Goal: Information Seeking & Learning: Learn about a topic

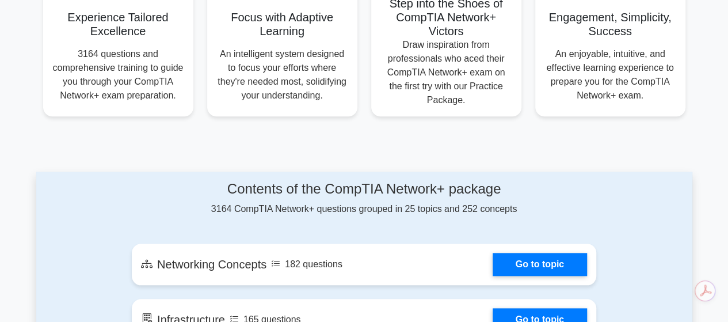
scroll to position [642, 0]
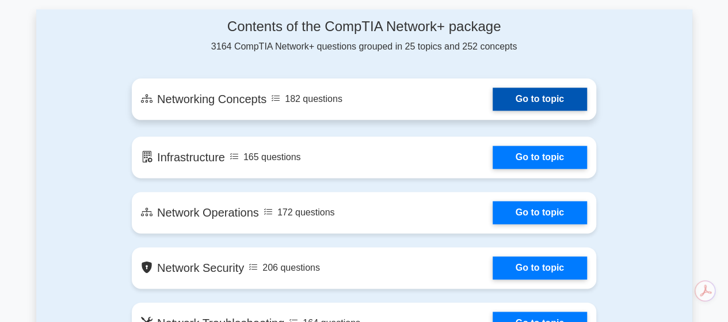
click at [528, 102] on link "Go to topic" at bounding box center [540, 98] width 94 height 23
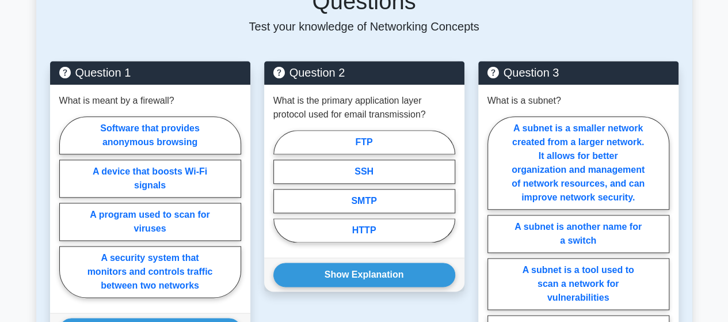
scroll to position [604, 0]
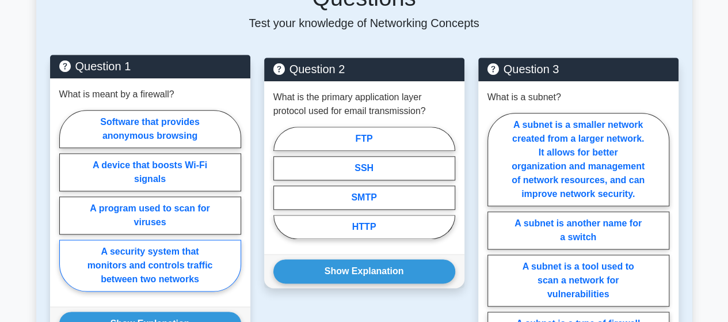
click at [212, 261] on label "A security system that monitors and controls traffic between two networks" at bounding box center [150, 265] width 182 height 52
click at [67, 208] on input "A security system that monitors and controls traffic between two networks" at bounding box center [62, 203] width 7 height 7
radio input "true"
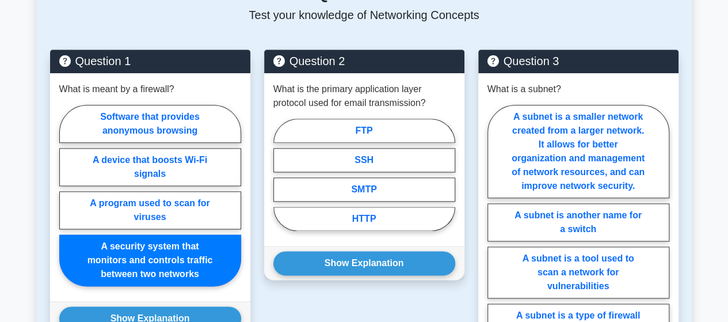
scroll to position [613, 0]
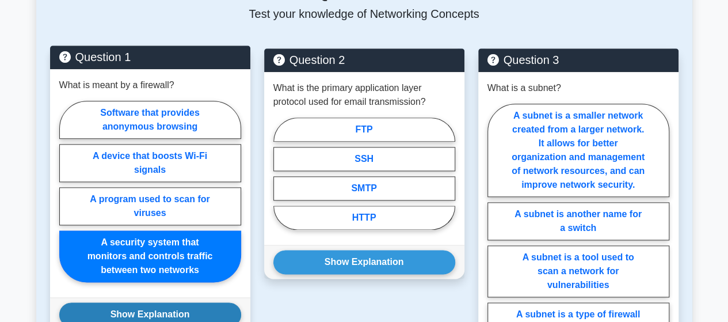
click at [200, 302] on button "Show Explanation" at bounding box center [150, 314] width 182 height 24
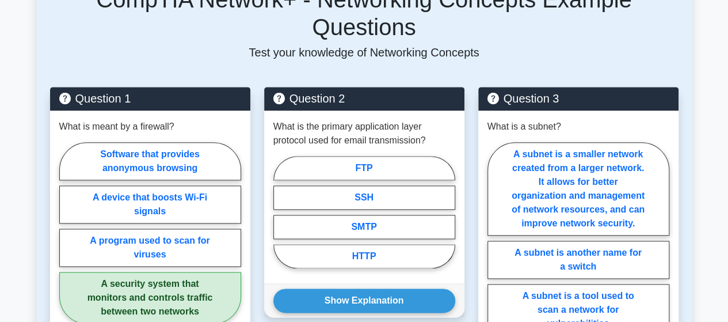
scroll to position [604, 0]
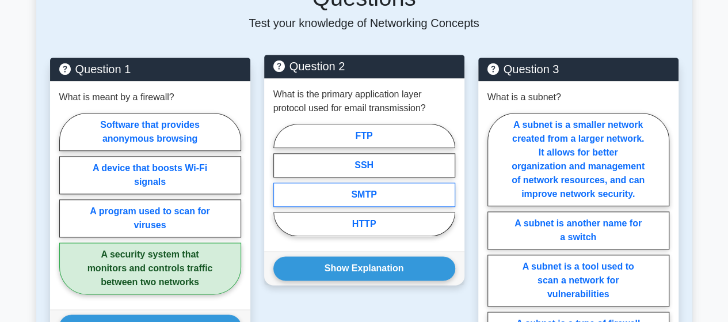
click at [386, 182] on label "SMTP" at bounding box center [364, 194] width 182 height 24
click at [281, 180] on input "SMTP" at bounding box center [276, 183] width 7 height 7
radio input "true"
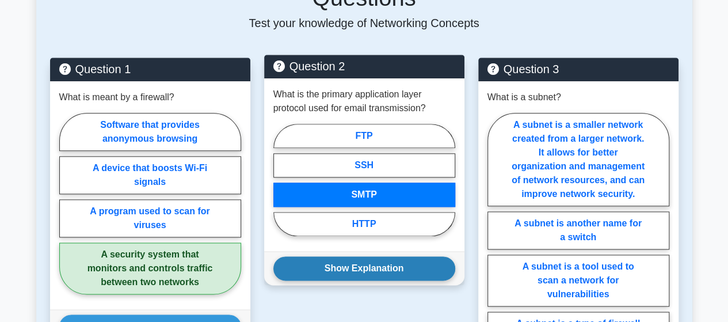
click at [384, 256] on button "Show Explanation" at bounding box center [364, 268] width 182 height 24
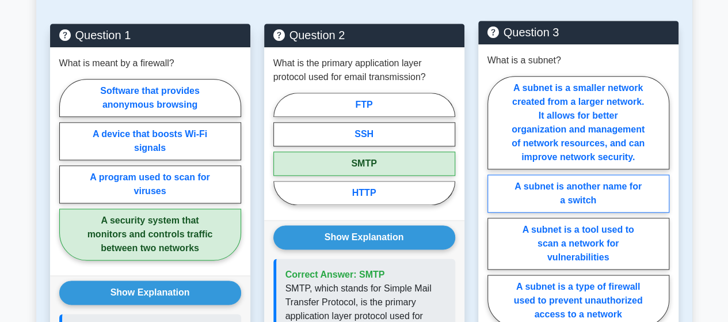
scroll to position [642, 0]
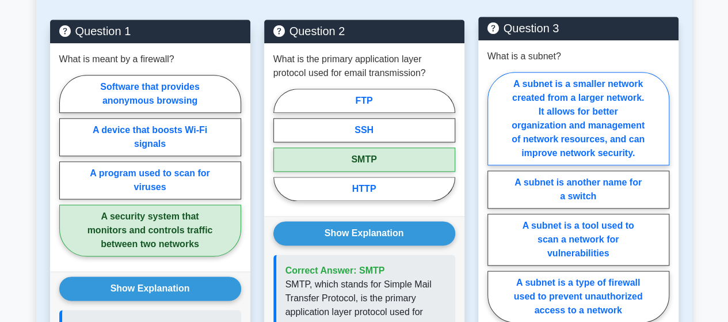
click at [592, 133] on label "A subnet is a smaller network created from a larger network. It allows for bett…" at bounding box center [578, 118] width 182 height 93
click at [495, 197] on input "A subnet is a smaller network created from a larger network. It allows for bett…" at bounding box center [490, 200] width 7 height 7
radio input "true"
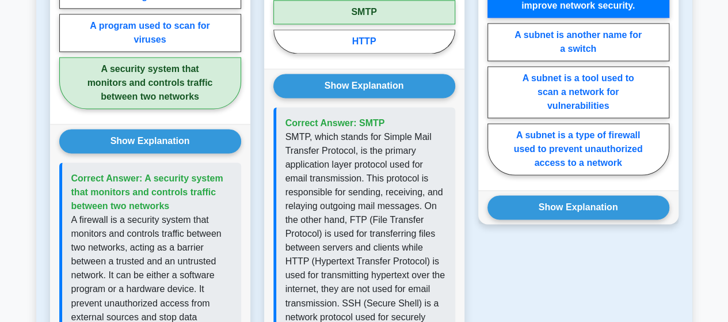
scroll to position [815, 0]
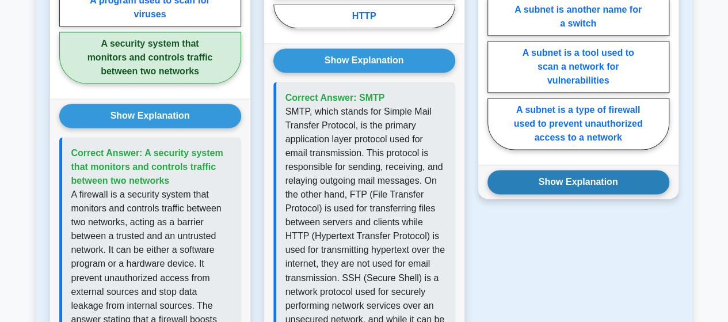
click at [594, 170] on button "Show Explanation" at bounding box center [578, 182] width 182 height 24
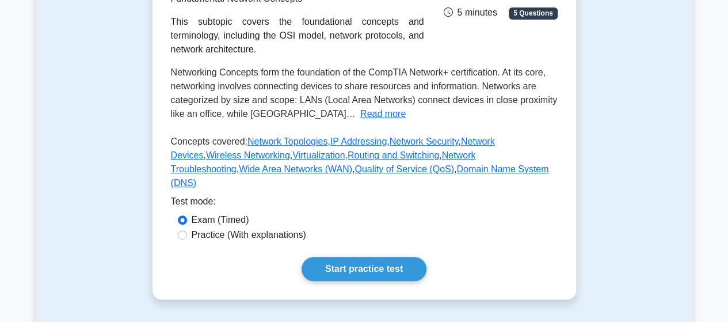
scroll to position [220, 0]
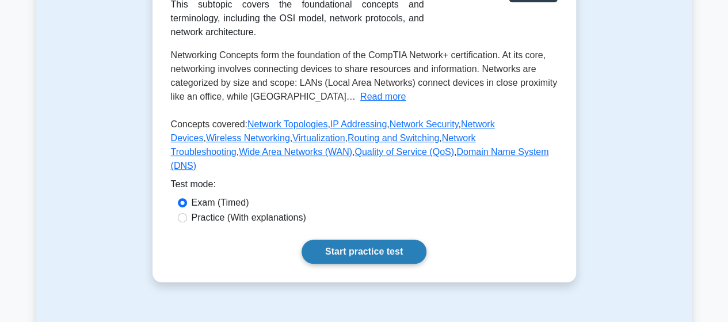
click at [331, 262] on link "Start practice test" at bounding box center [364, 251] width 125 height 24
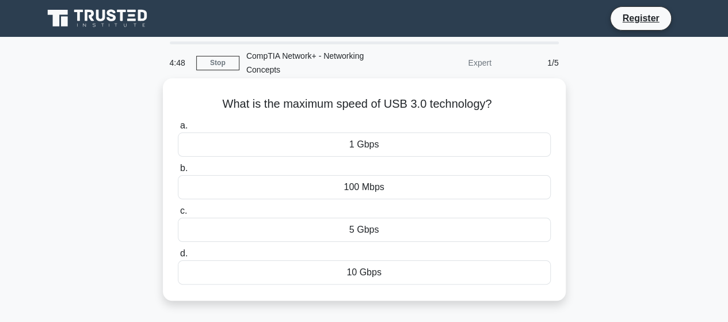
click at [368, 148] on div "1 Gbps" at bounding box center [364, 144] width 373 height 24
click at [178, 129] on input "a. 1 Gbps" at bounding box center [178, 125] width 0 height 7
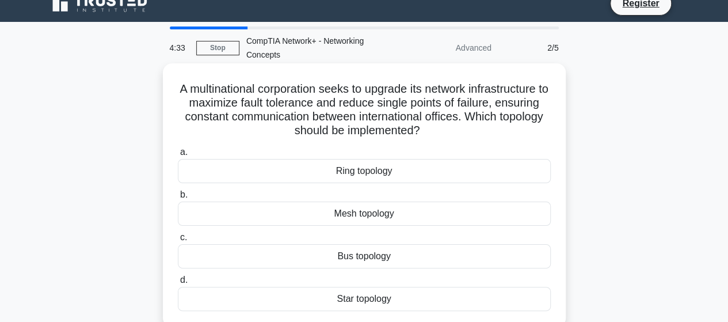
scroll to position [77, 0]
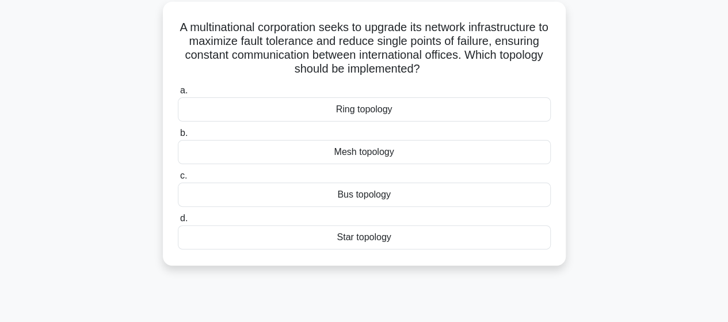
click at [409, 154] on div "Mesh topology" at bounding box center [364, 152] width 373 height 24
click at [178, 137] on input "b. Mesh topology" at bounding box center [178, 132] width 0 height 7
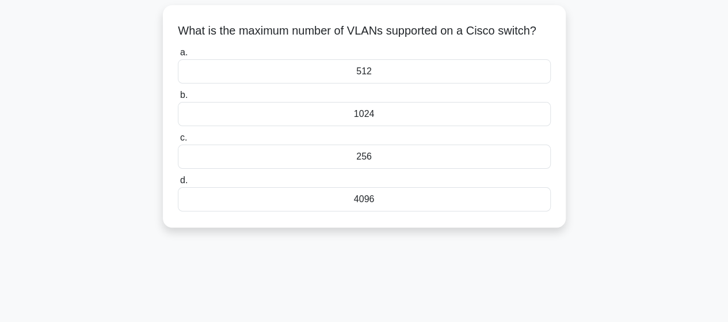
scroll to position [67, 0]
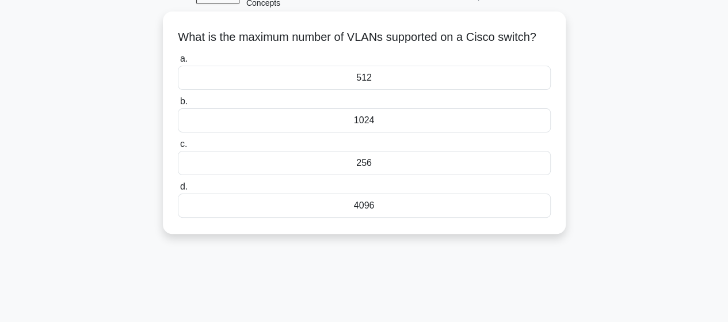
click at [407, 132] on div "1024" at bounding box center [364, 120] width 373 height 24
click at [178, 105] on input "b. 1024" at bounding box center [178, 101] width 0 height 7
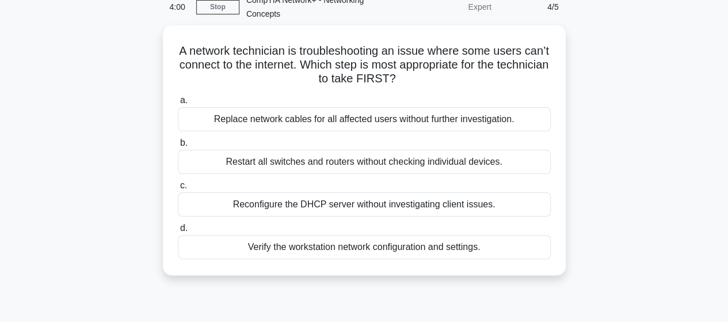
scroll to position [58, 0]
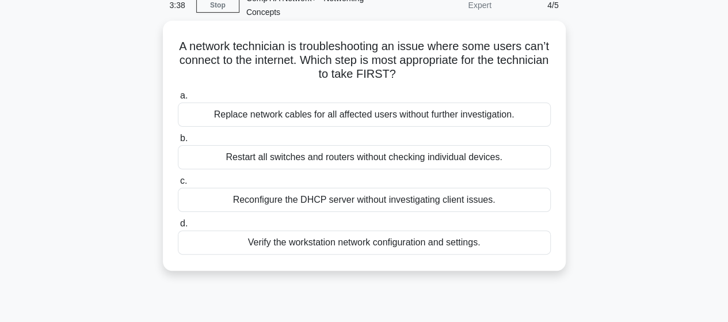
click at [369, 240] on div "Verify the workstation network configuration and settings." at bounding box center [364, 242] width 373 height 24
click at [178, 227] on input "d. Verify the workstation network configuration and settings." at bounding box center [178, 223] width 0 height 7
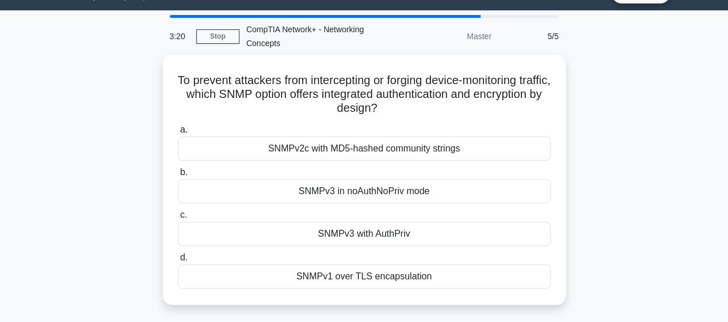
scroll to position [19, 0]
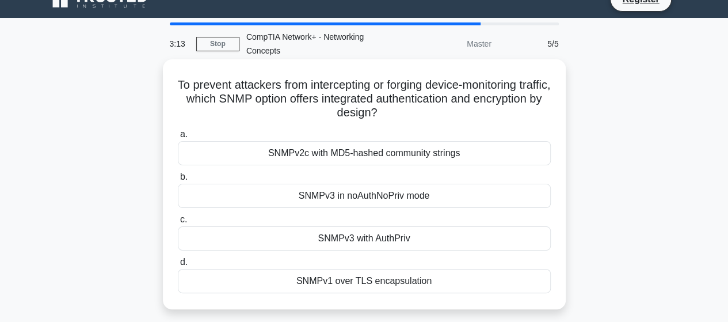
click at [369, 203] on div "SNMPv3 in noAuthNoPriv mode" at bounding box center [364, 196] width 373 height 24
click at [178, 181] on input "b. SNMPv3 in noAuthNoPriv mode" at bounding box center [178, 176] width 0 height 7
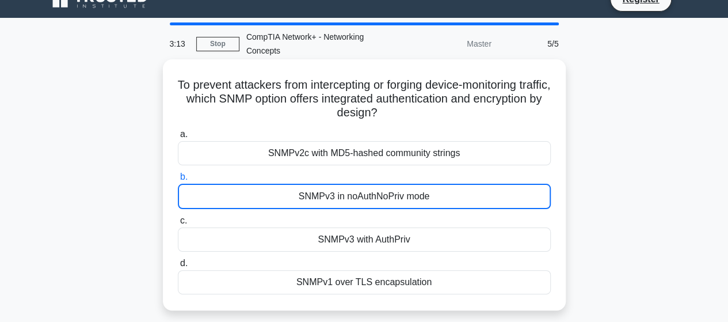
scroll to position [0, 0]
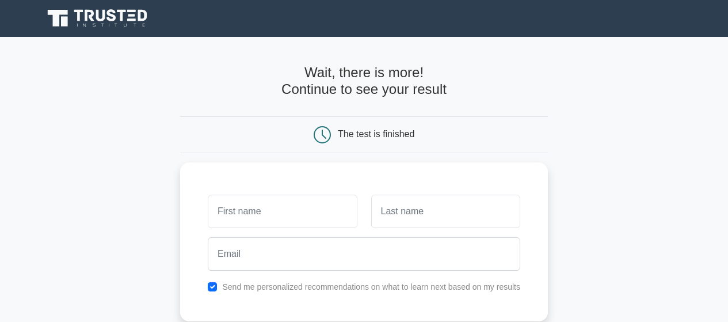
scroll to position [124, 0]
